Goal: Navigation & Orientation: Find specific page/section

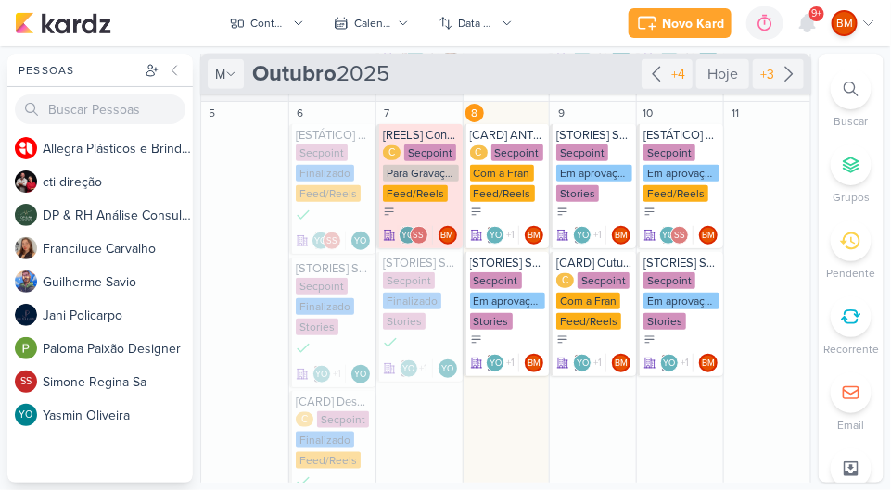
scroll to position [4, 0]
click at [261, 20] on div "Conteúdos Secpoint" at bounding box center [268, 23] width 37 height 17
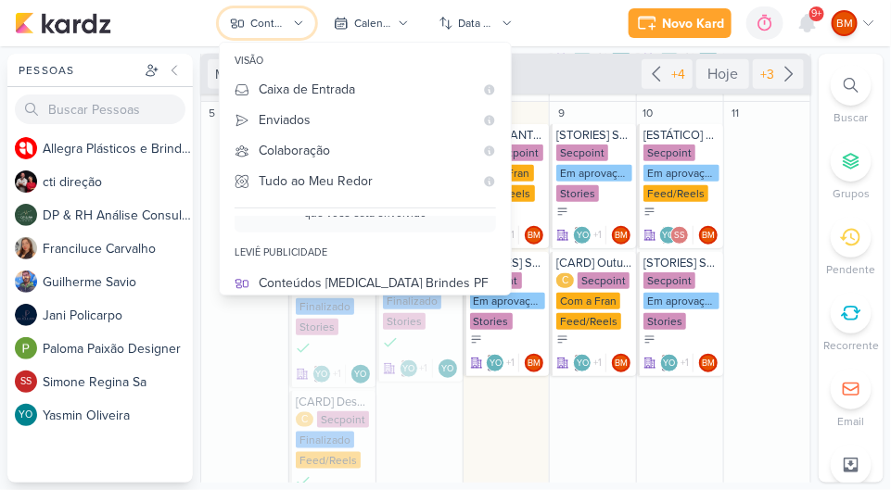
scroll to position [103, 0]
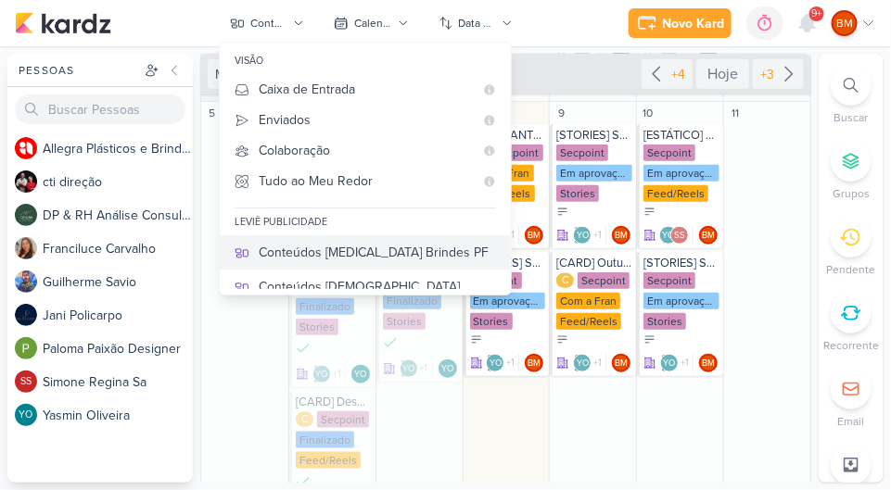
click at [289, 236] on button "Conteúdos [MEDICAL_DATA] Brindes PF" at bounding box center [365, 252] width 291 height 34
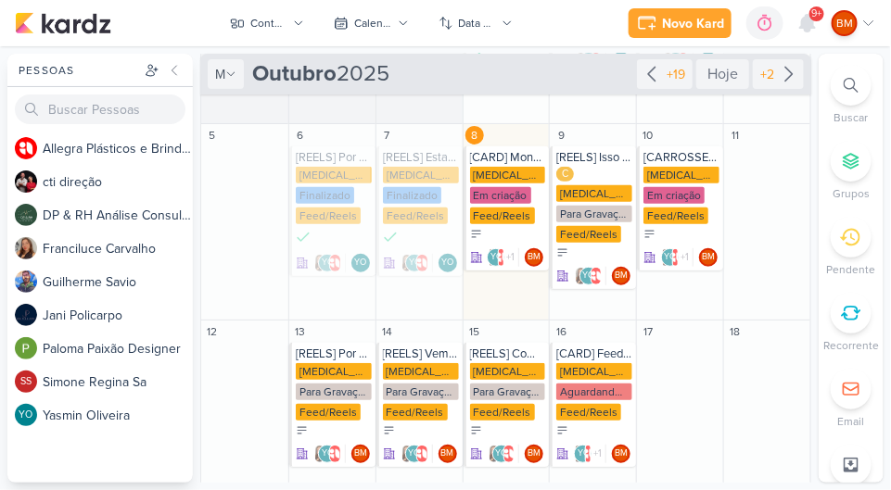
scroll to position [174, 0]
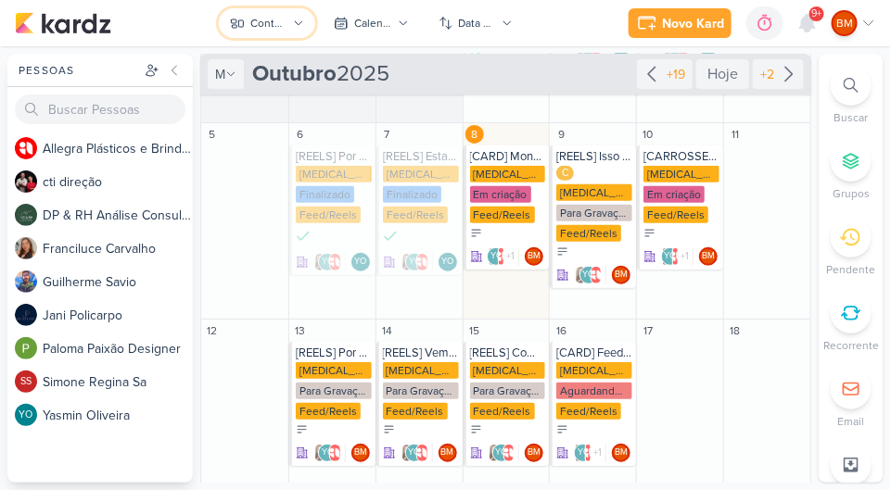
click at [264, 27] on div "Conteúdos [MEDICAL_DATA] Brindes PF" at bounding box center [268, 23] width 37 height 17
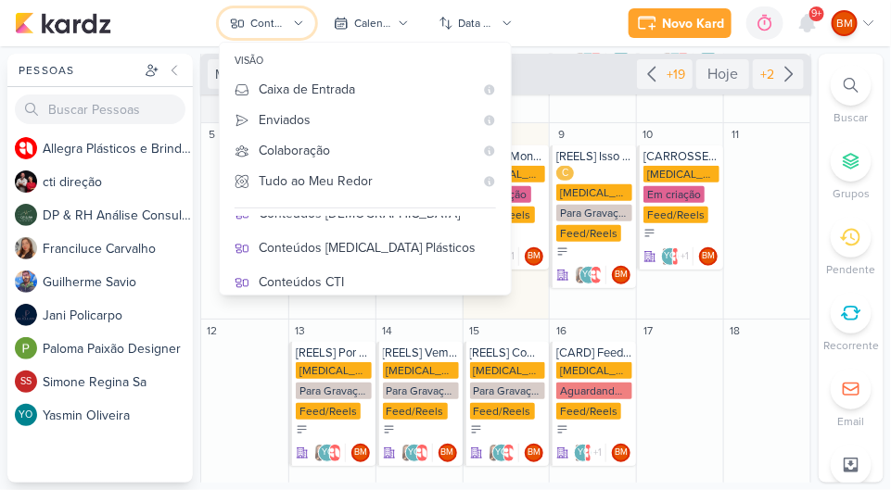
scroll to position [177, 0]
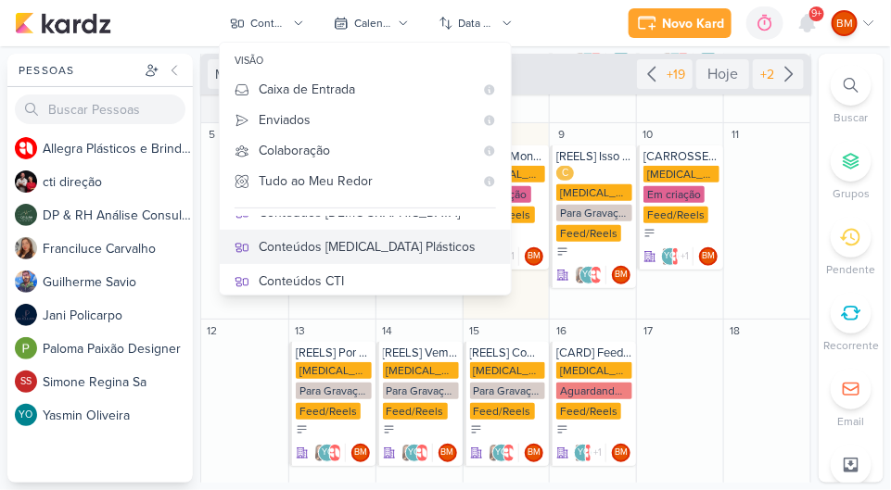
click at [319, 248] on div "Conteúdos [MEDICAL_DATA] Plásticos" at bounding box center [377, 246] width 237 height 19
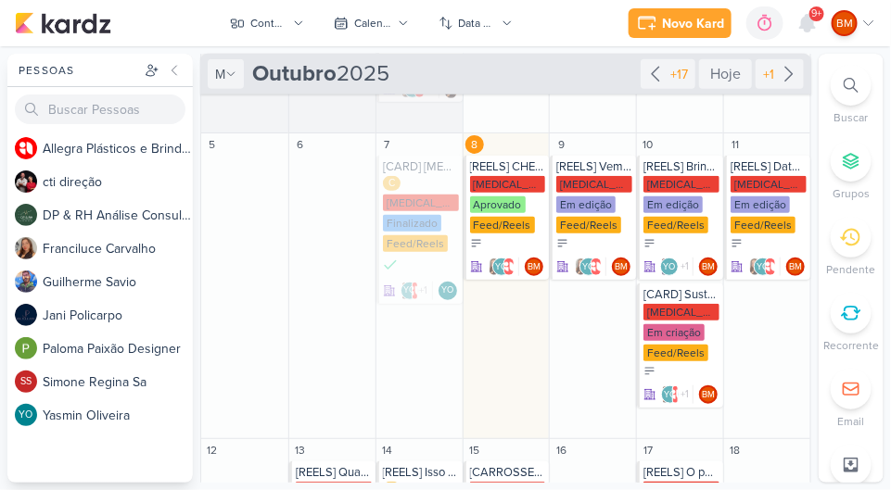
scroll to position [285, 0]
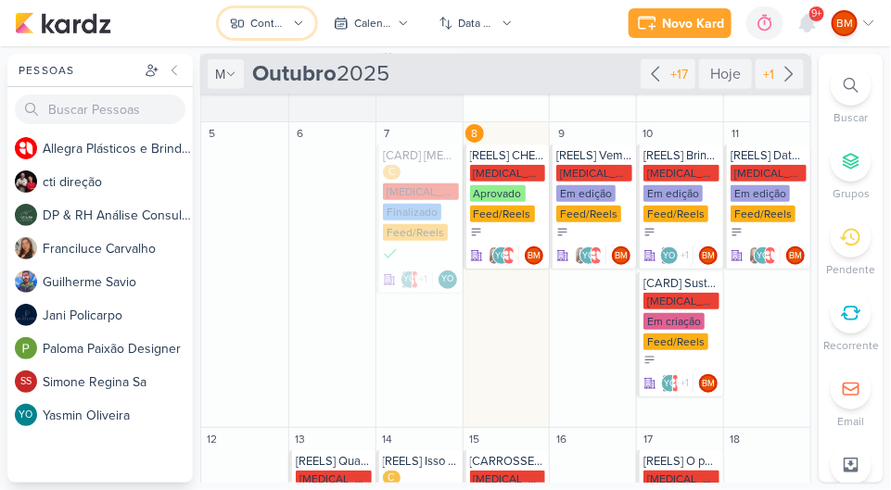
click at [261, 22] on div "Conteúdos [MEDICAL_DATA] Plásticos" at bounding box center [268, 23] width 37 height 17
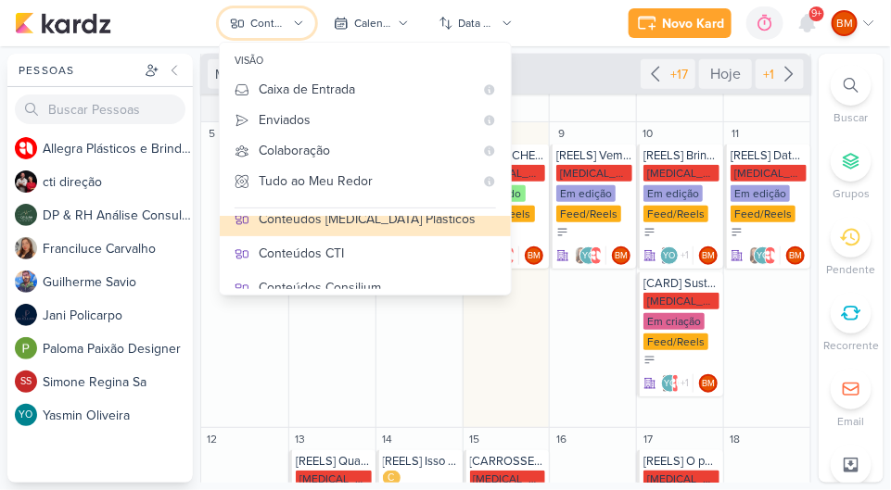
scroll to position [208, 0]
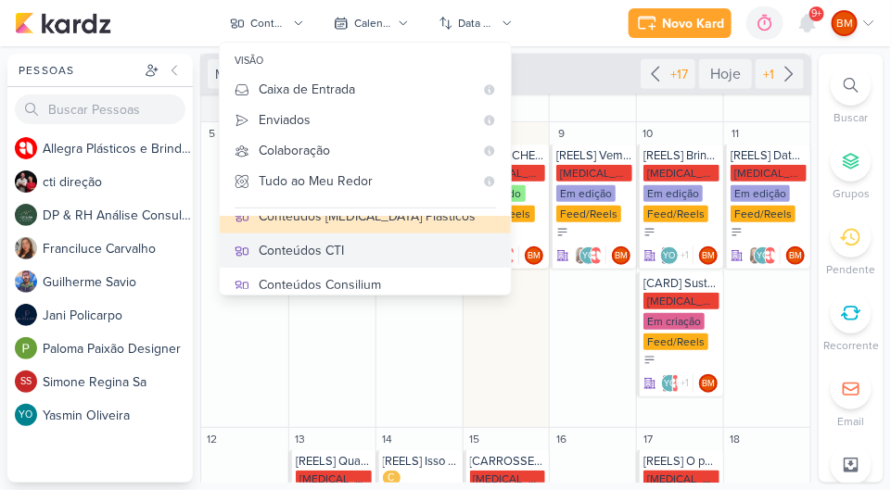
click at [298, 248] on div "Conteúdos CTI" at bounding box center [377, 250] width 237 height 19
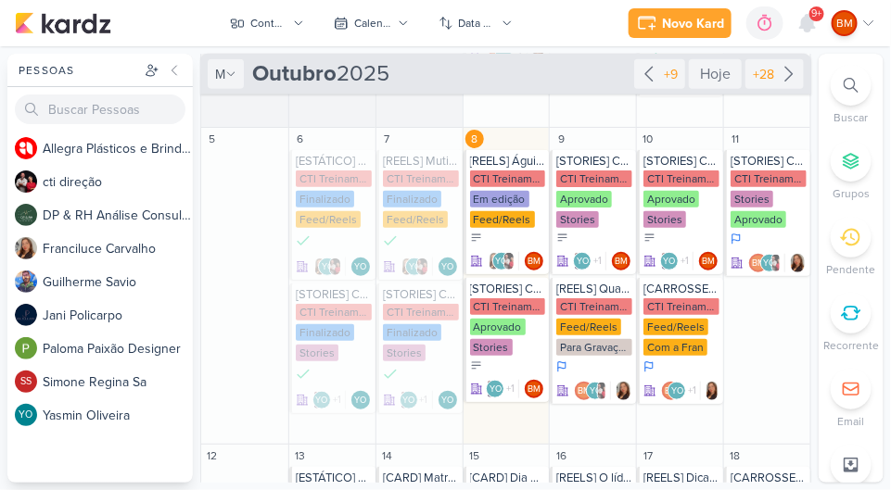
click at [502, 193] on div "Em edição" at bounding box center [499, 199] width 59 height 17
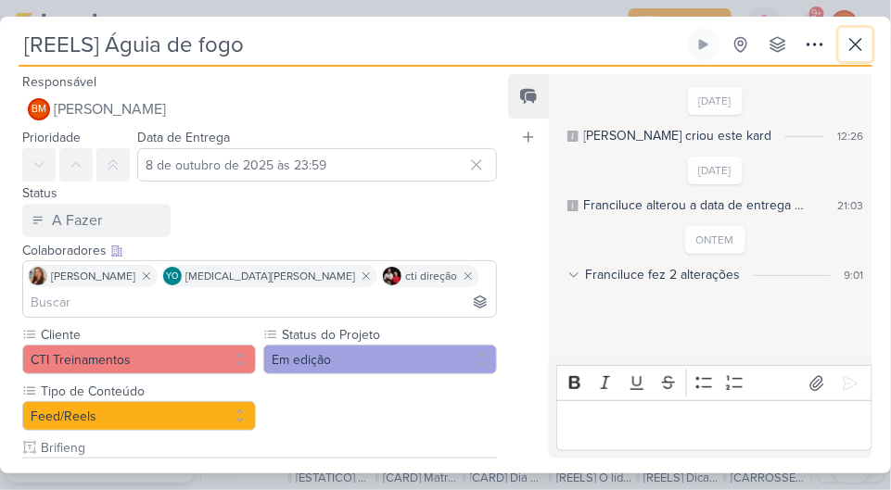
click at [858, 39] on icon at bounding box center [856, 44] width 22 height 22
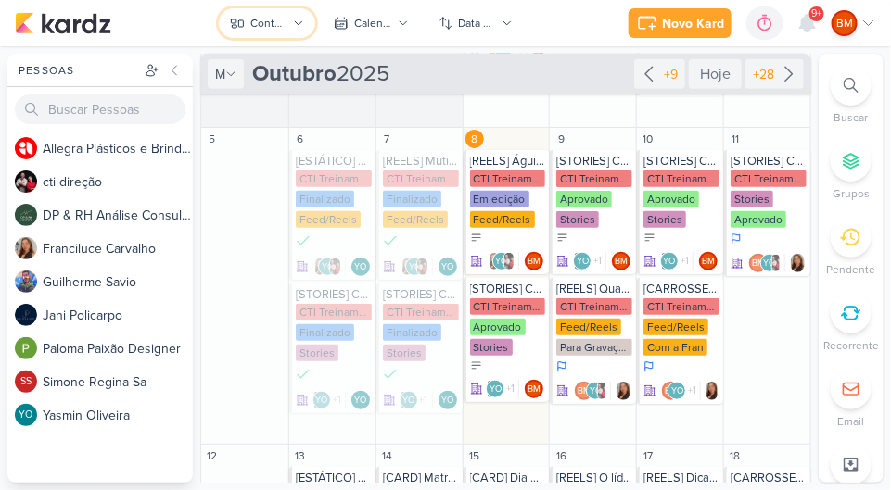
click at [259, 25] on div "Conteúdos CTI" at bounding box center [268, 23] width 37 height 17
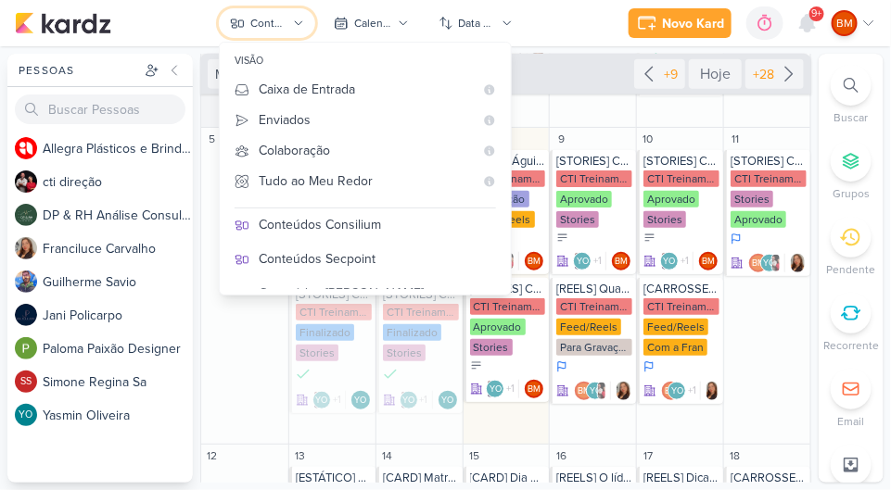
scroll to position [275, 0]
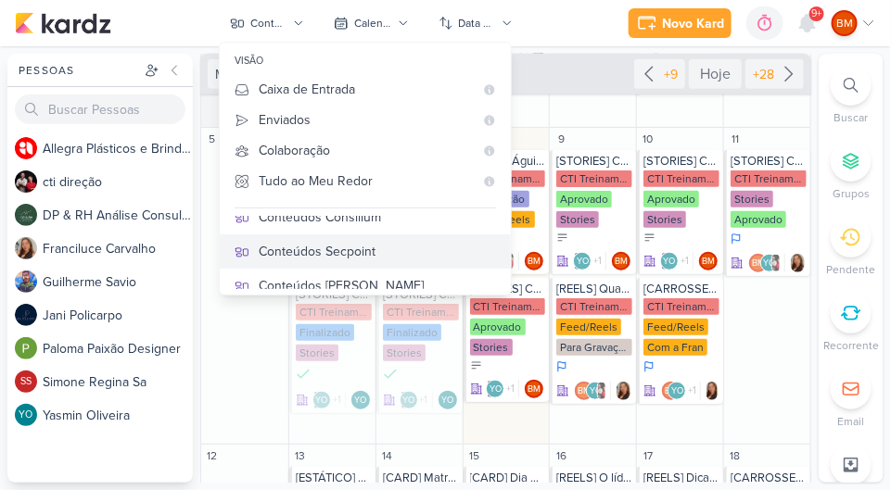
click at [312, 248] on div "Conteúdos Secpoint" at bounding box center [377, 251] width 237 height 19
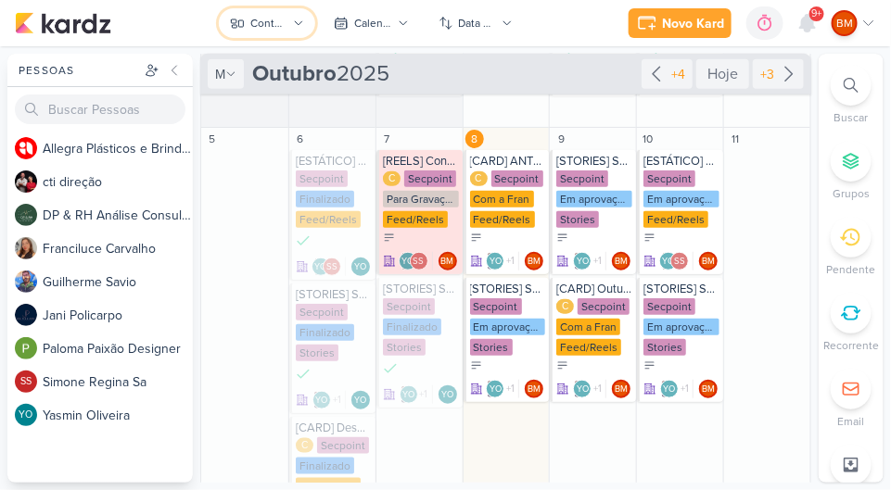
click at [258, 20] on div "Conteúdos Secpoint" at bounding box center [268, 23] width 37 height 17
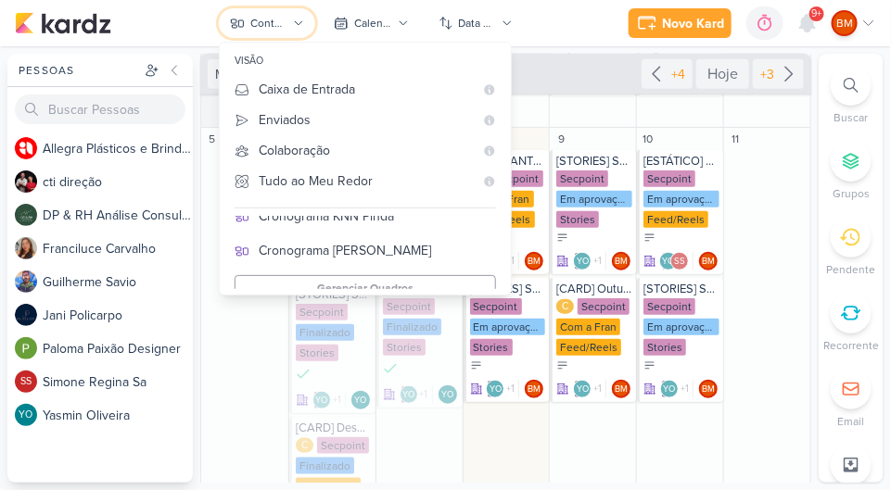
scroll to position [448, 0]
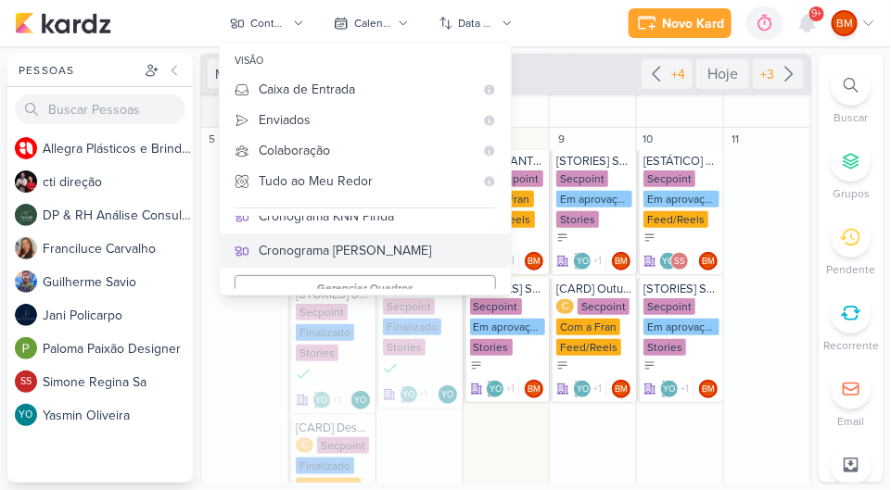
click at [293, 245] on div "Cronograma [PERSON_NAME]" at bounding box center [377, 250] width 237 height 19
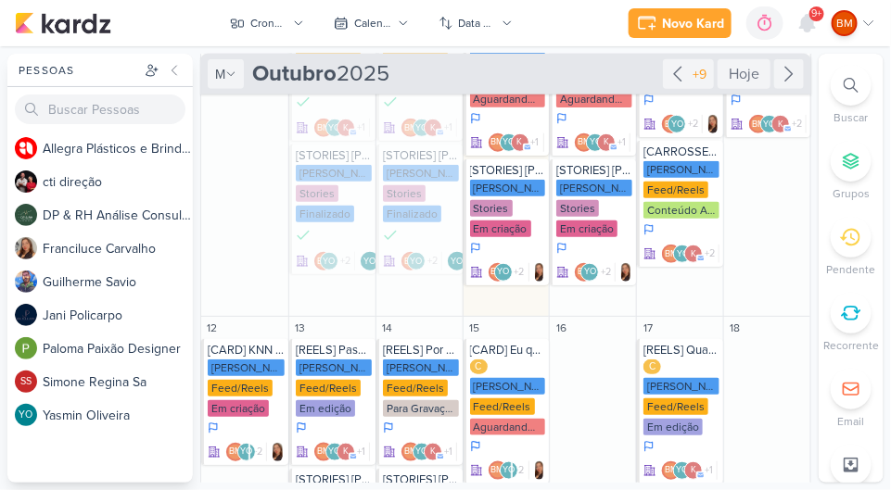
scroll to position [162, 0]
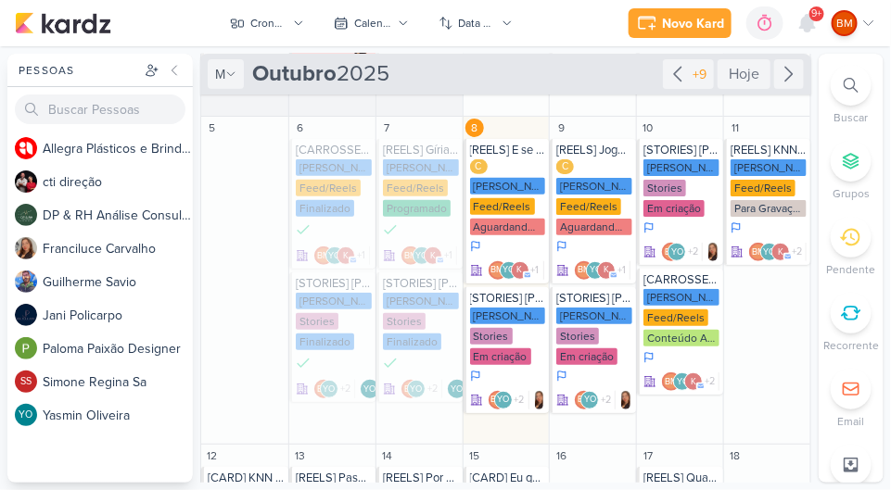
click at [491, 179] on div "[PERSON_NAME]" at bounding box center [508, 186] width 76 height 17
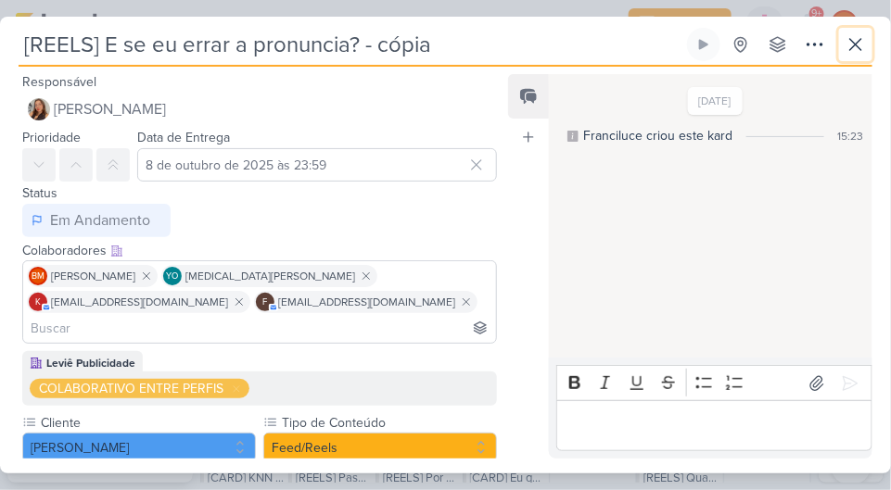
click at [845, 42] on icon at bounding box center [856, 44] width 22 height 22
